Goal: Transaction & Acquisition: Purchase product/service

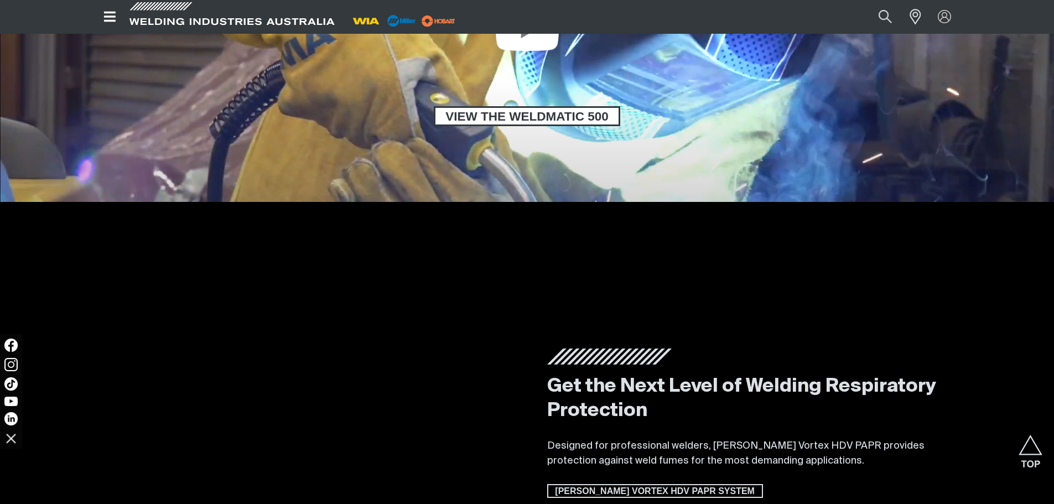
scroll to position [1273, 0]
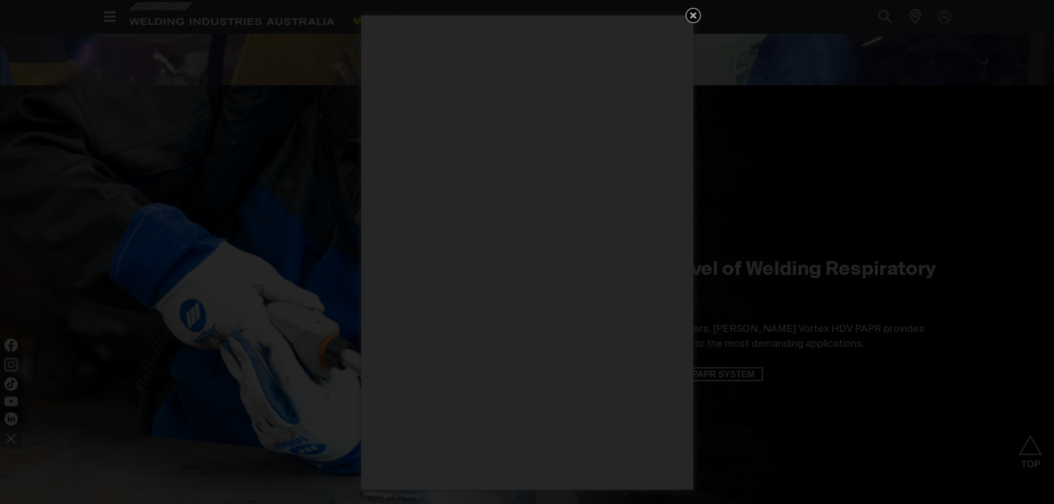
click at [690, 15] on icon "Get 5 WIA Welding Guides Free!" at bounding box center [693, 15] width 13 height 13
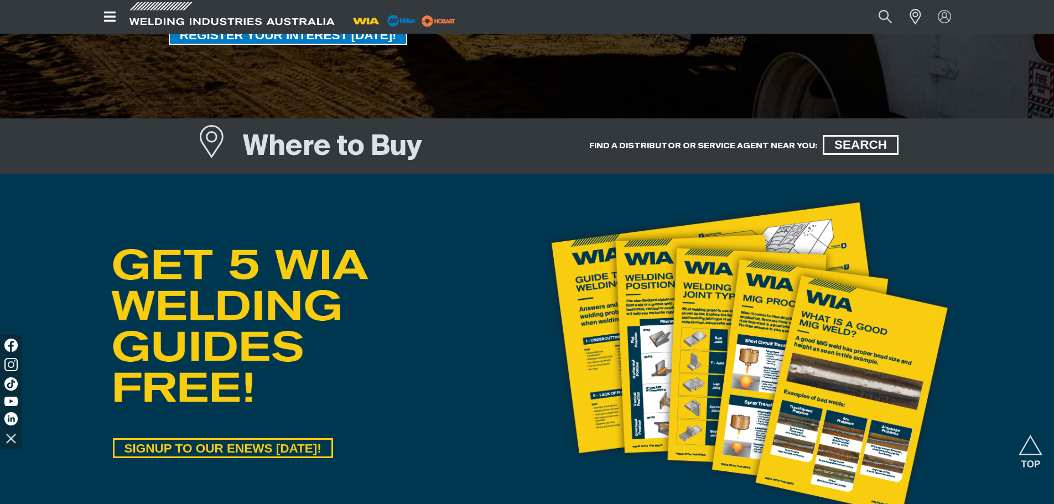
scroll to position [0, 0]
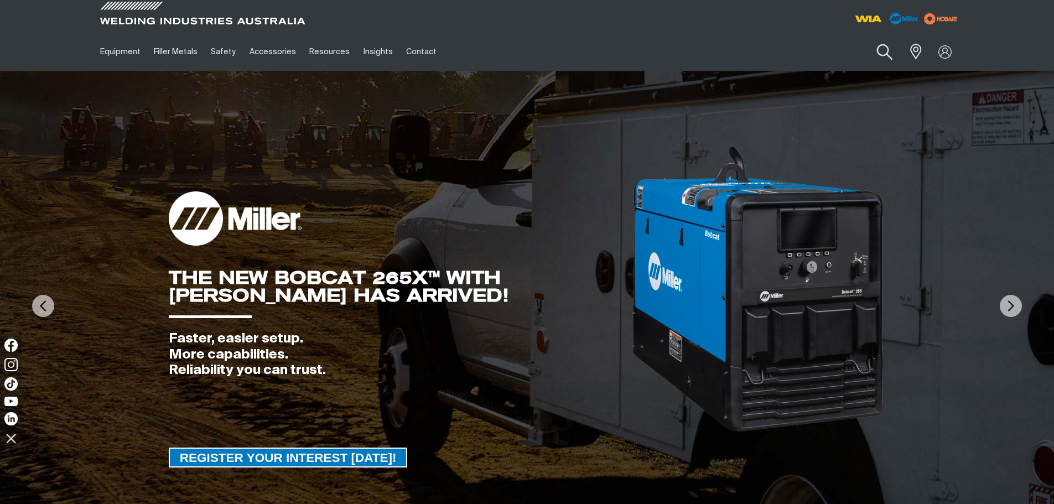
click at [883, 53] on button "Search products" at bounding box center [884, 53] width 45 height 32
click at [788, 51] on input "Search" at bounding box center [817, 51] width 170 height 25
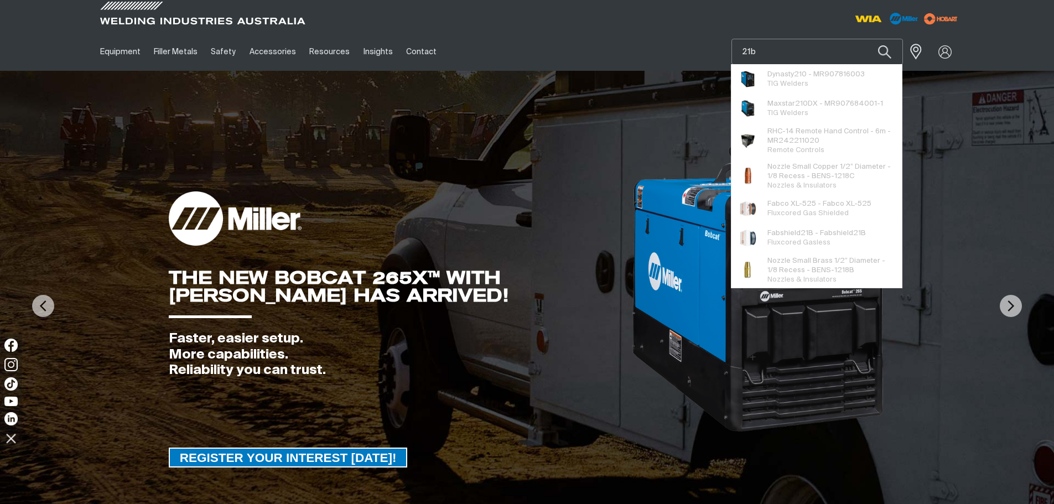
type input "21b"
click at [866, 39] on button "Search products" at bounding box center [885, 52] width 38 height 26
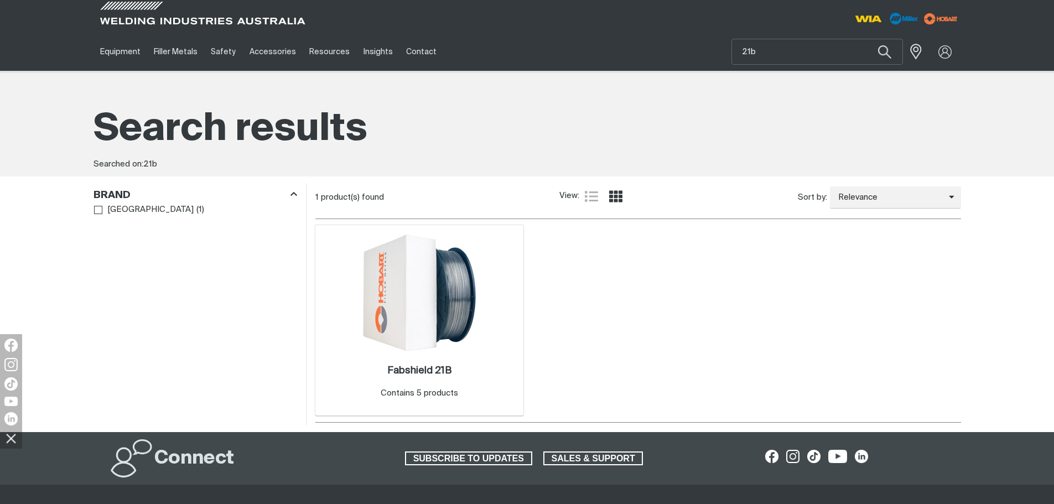
click at [431, 291] on img at bounding box center [419, 293] width 118 height 118
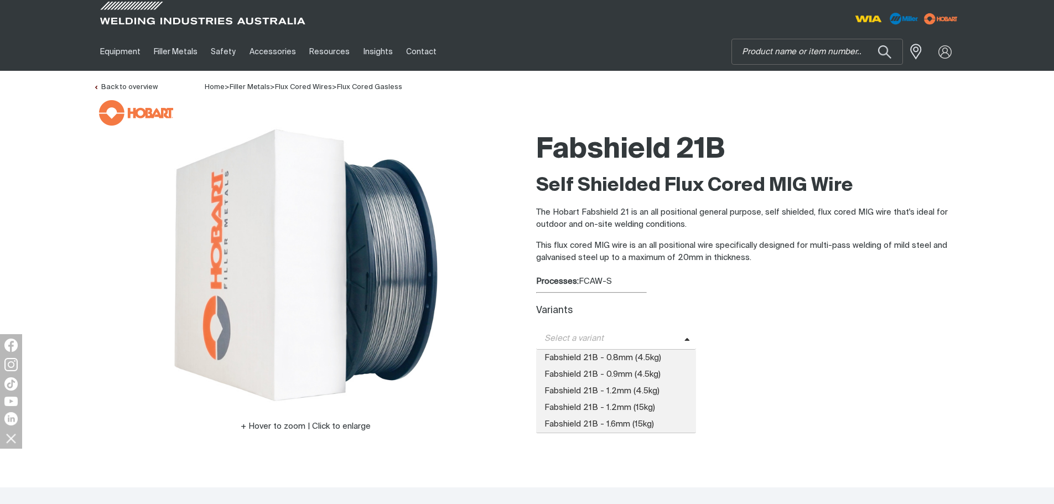
click at [671, 335] on span "Select a variant" at bounding box center [610, 339] width 148 height 13
